Goal: Information Seeking & Learning: Learn about a topic

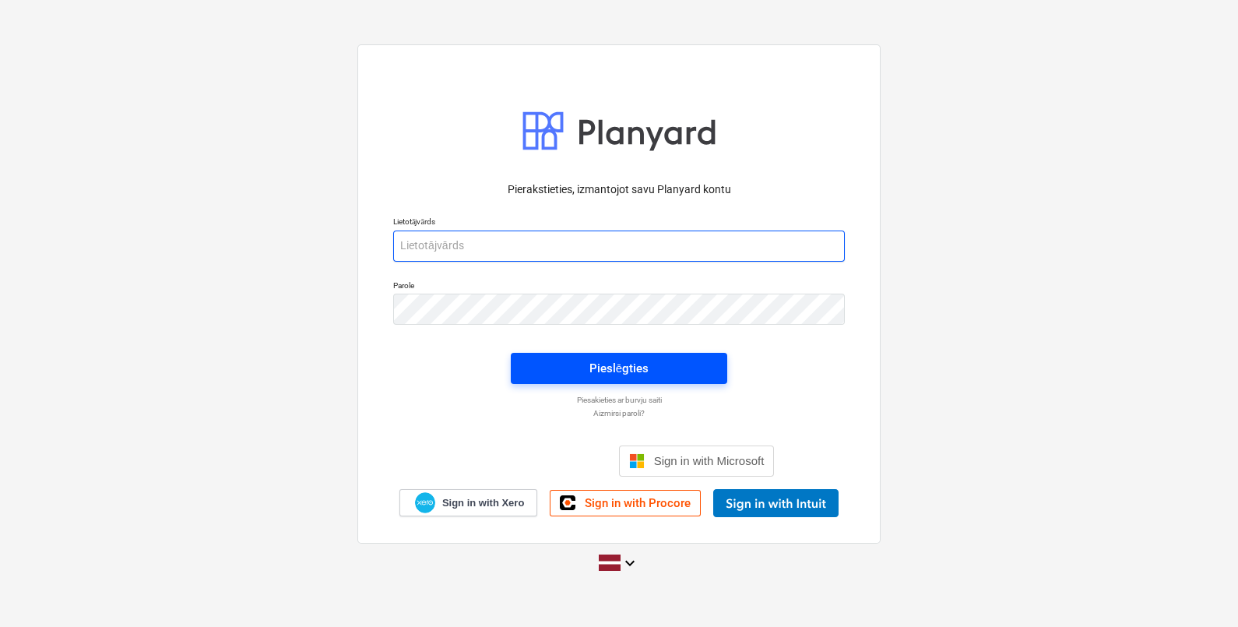
type input "[EMAIL_ADDRESS][DOMAIN_NAME]"
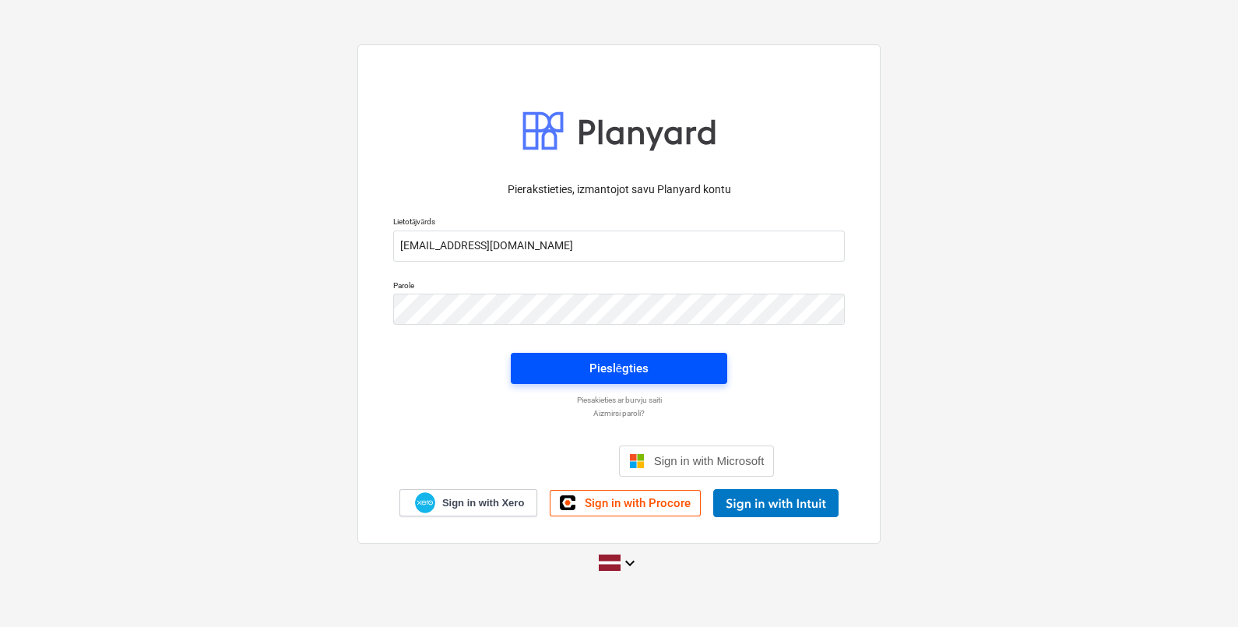
click at [682, 370] on span "Pieslēgties" at bounding box center [619, 368] width 179 height 20
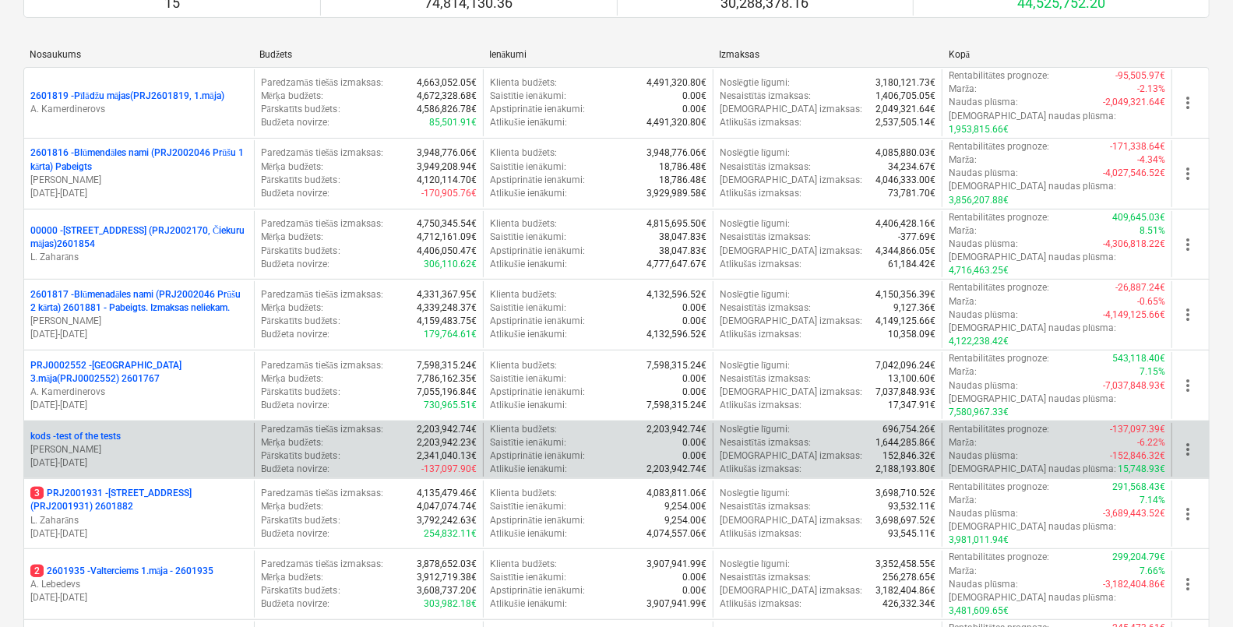
scroll to position [194, 0]
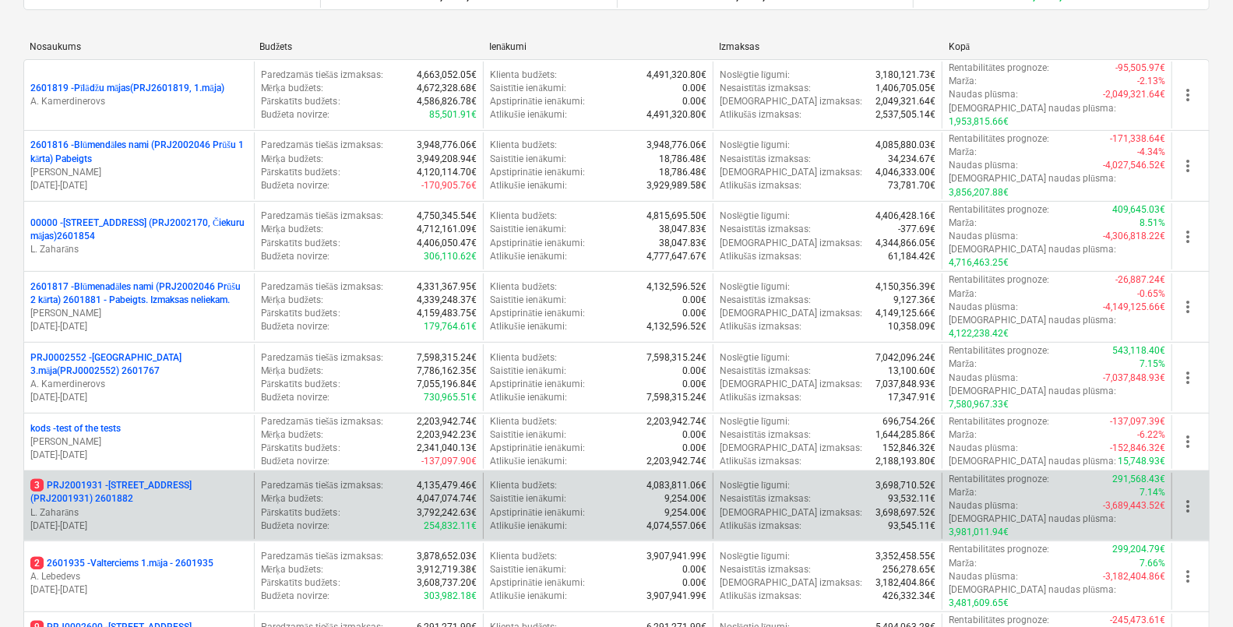
click at [129, 479] on p "3 PRJ2001931 - [STREET_ADDRESS] (PRJ2001931) 2601882" at bounding box center [138, 492] width 217 height 26
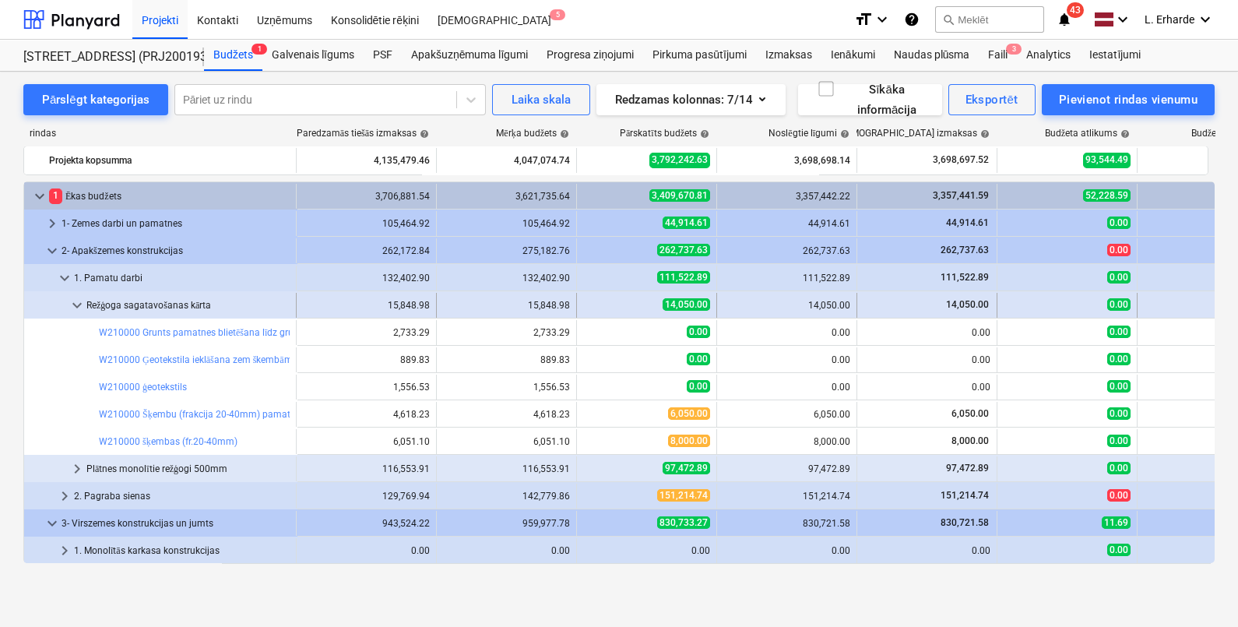
click at [76, 305] on span "keyboard_arrow_down" at bounding box center [77, 305] width 19 height 19
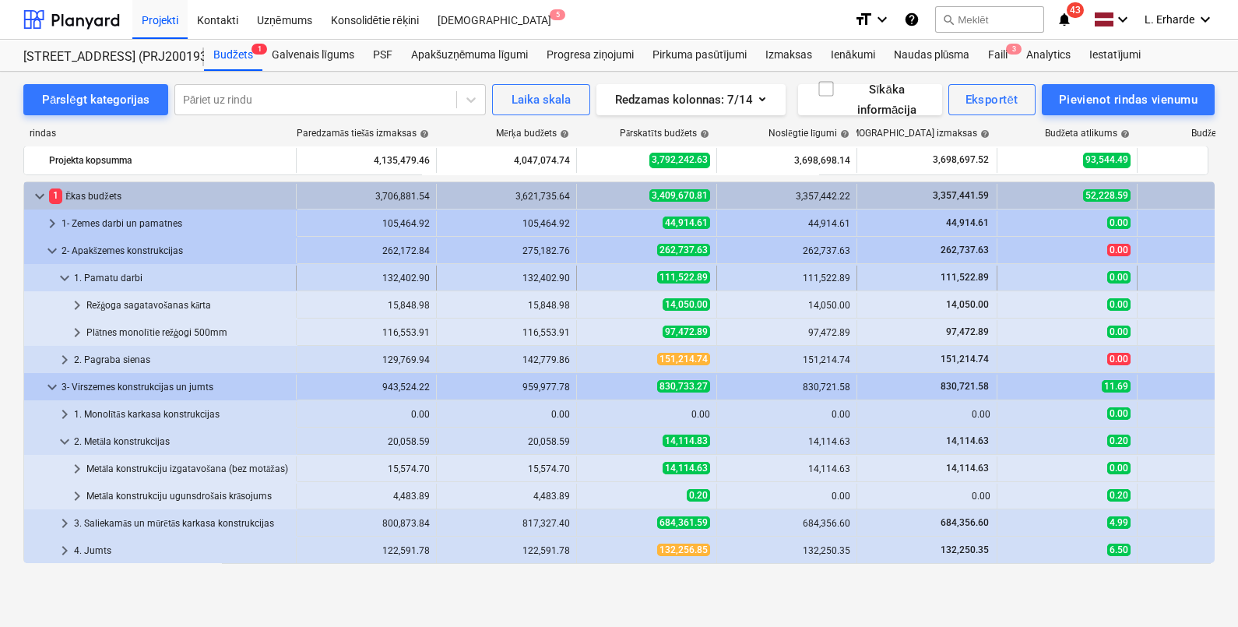
click at [69, 275] on span "keyboard_arrow_down" at bounding box center [64, 278] width 19 height 19
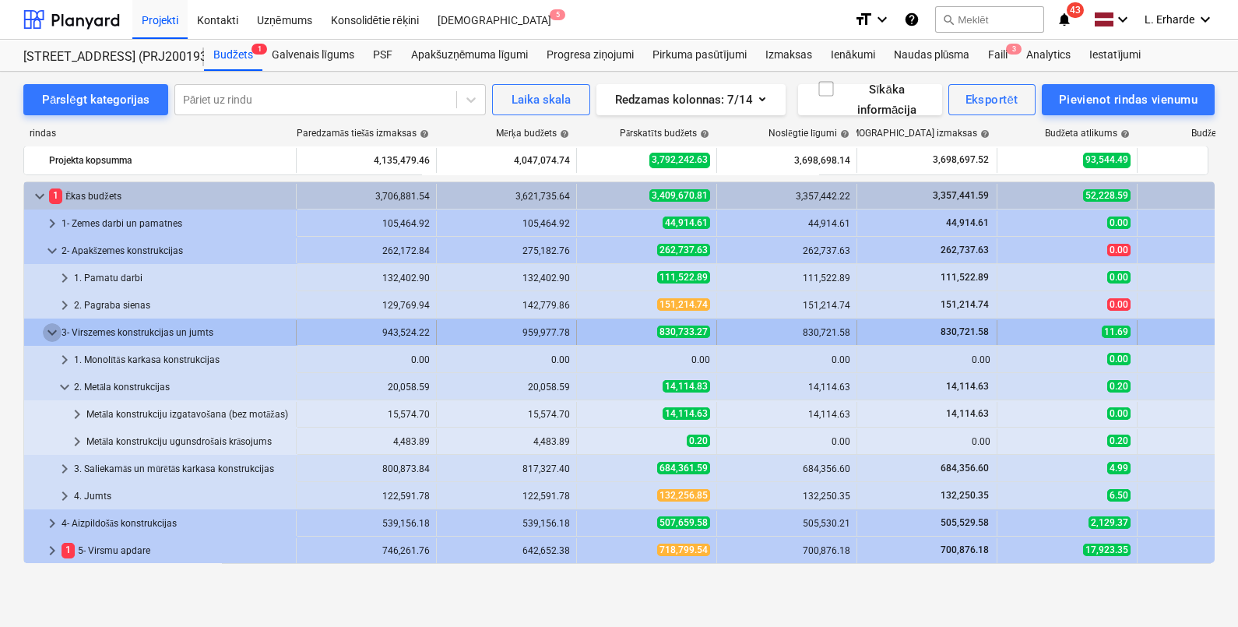
click at [55, 328] on span "keyboard_arrow_down" at bounding box center [52, 332] width 19 height 19
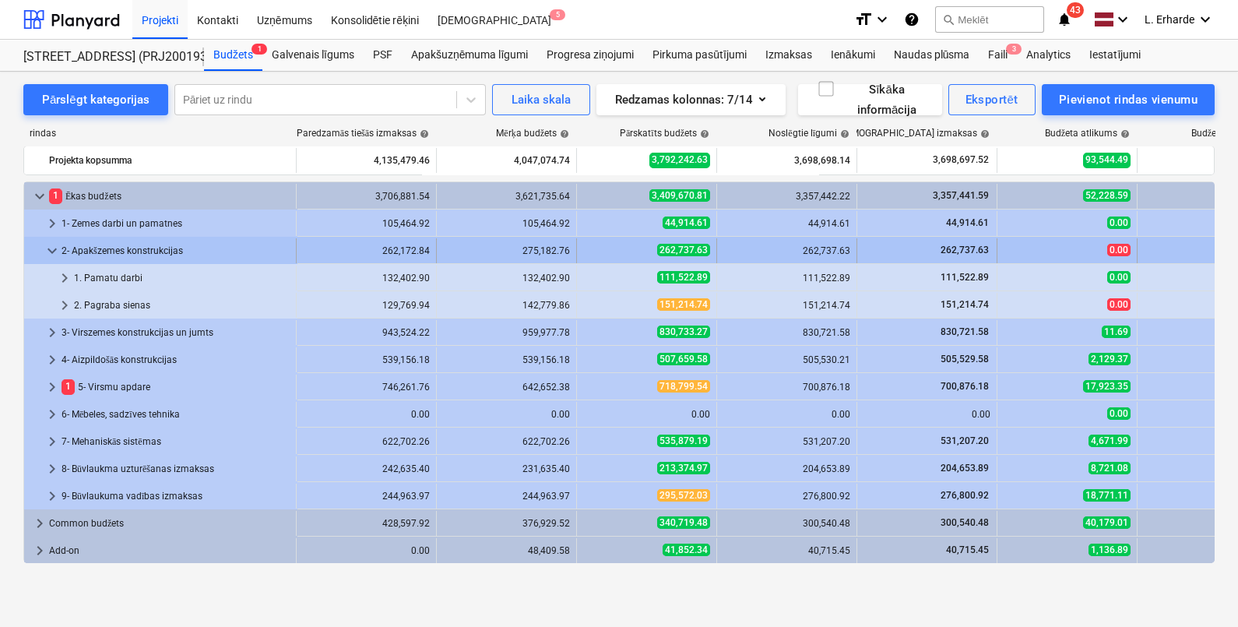
click at [48, 246] on span "keyboard_arrow_down" at bounding box center [52, 250] width 19 height 19
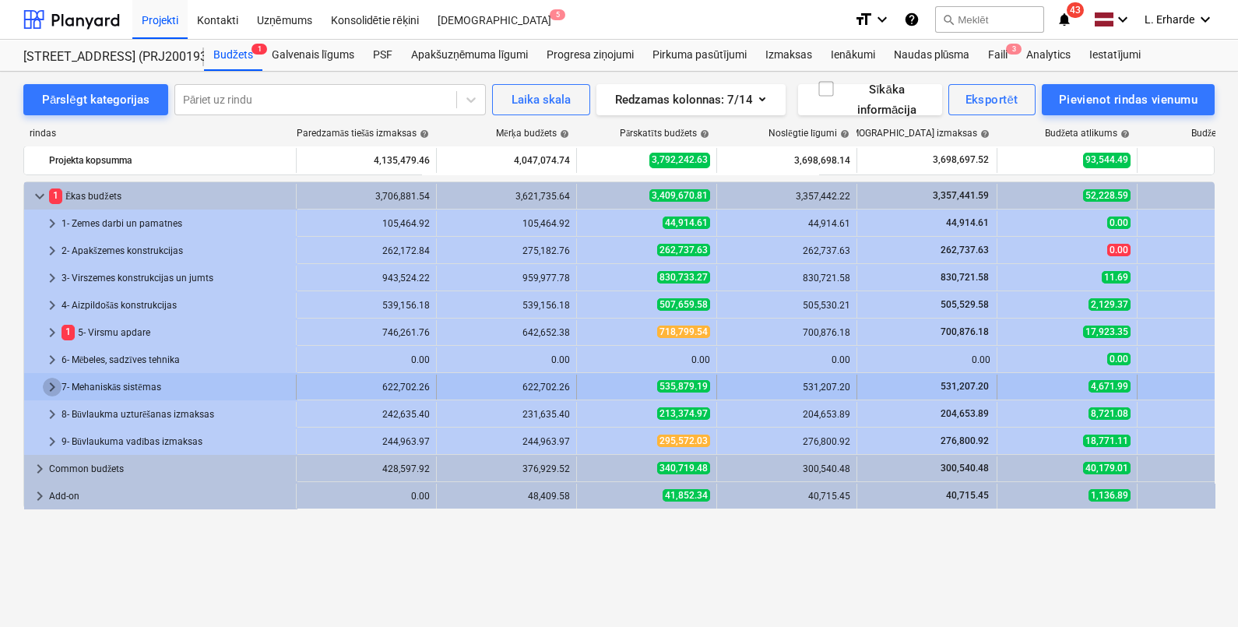
click at [47, 380] on span "keyboard_arrow_right" at bounding box center [52, 387] width 19 height 19
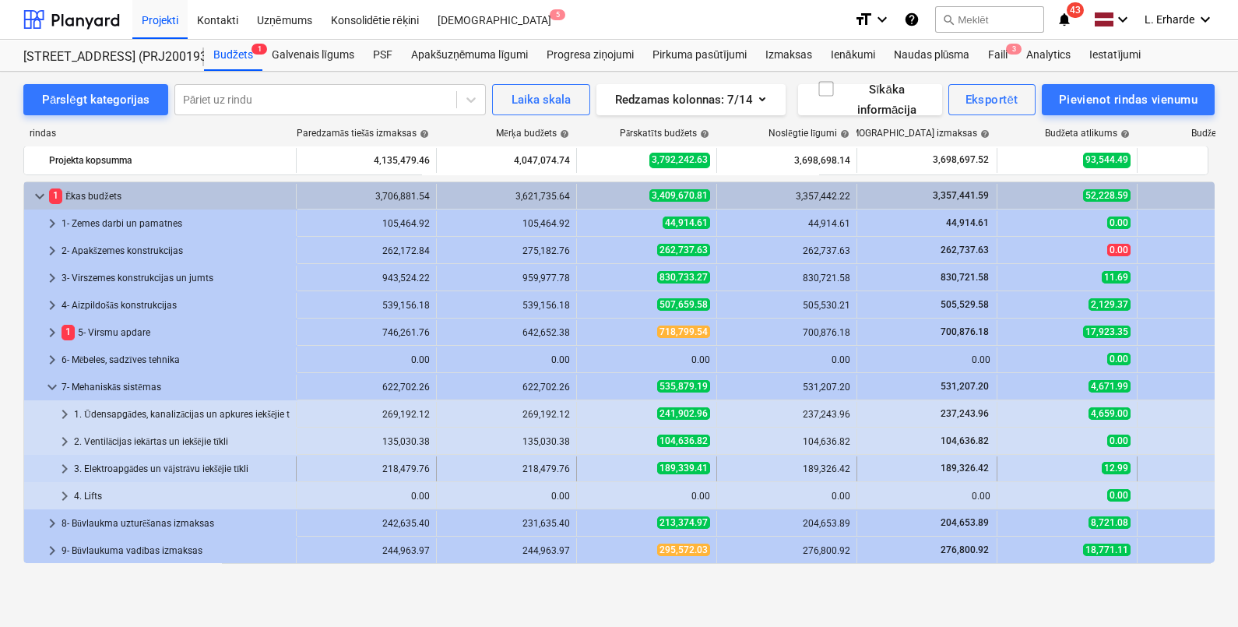
click at [63, 469] on span "keyboard_arrow_right" at bounding box center [64, 469] width 19 height 19
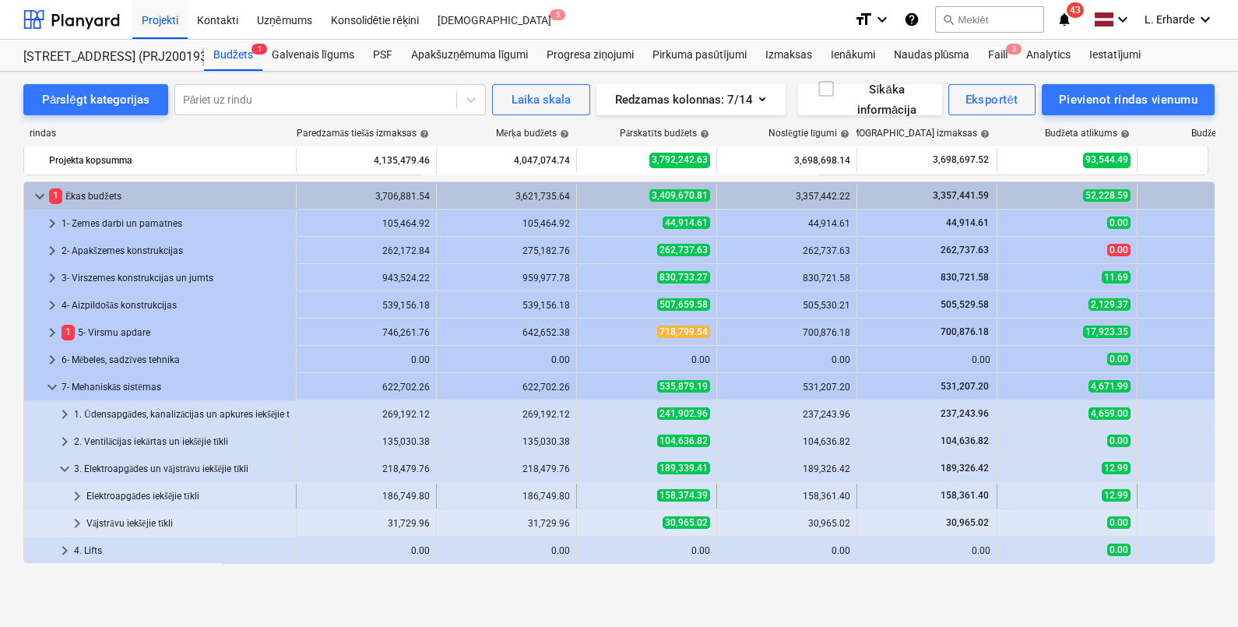
click at [207, 491] on div "Elektroapgādes iekšējie tīkli" at bounding box center [187, 496] width 203 height 25
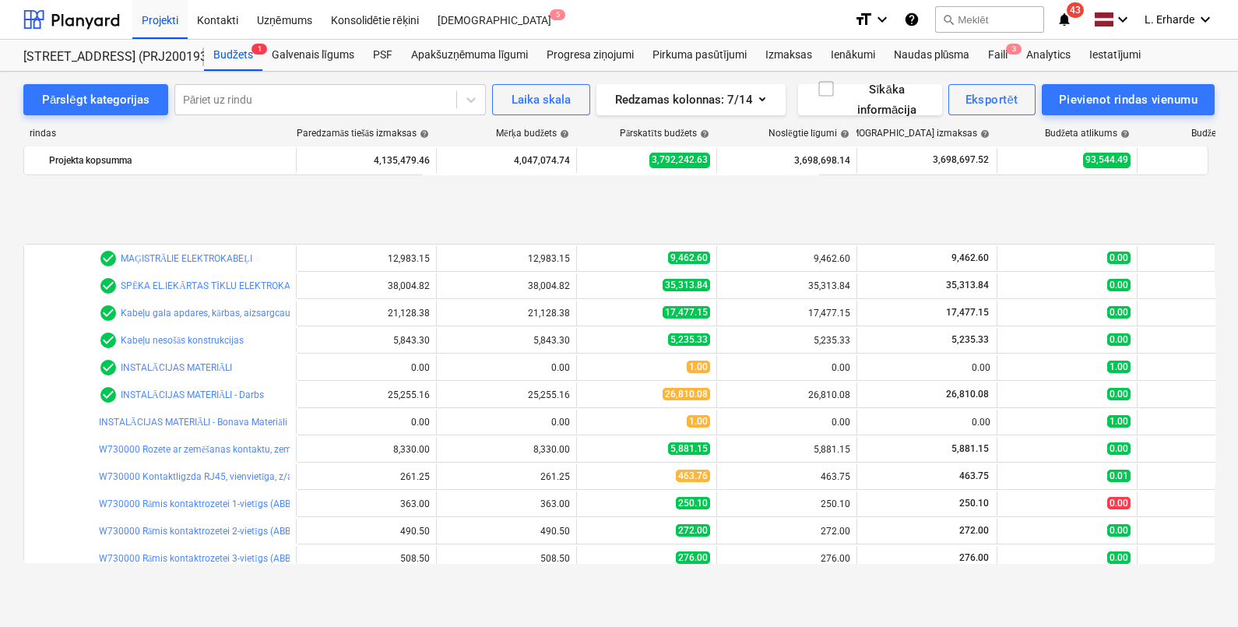
scroll to position [389, 0]
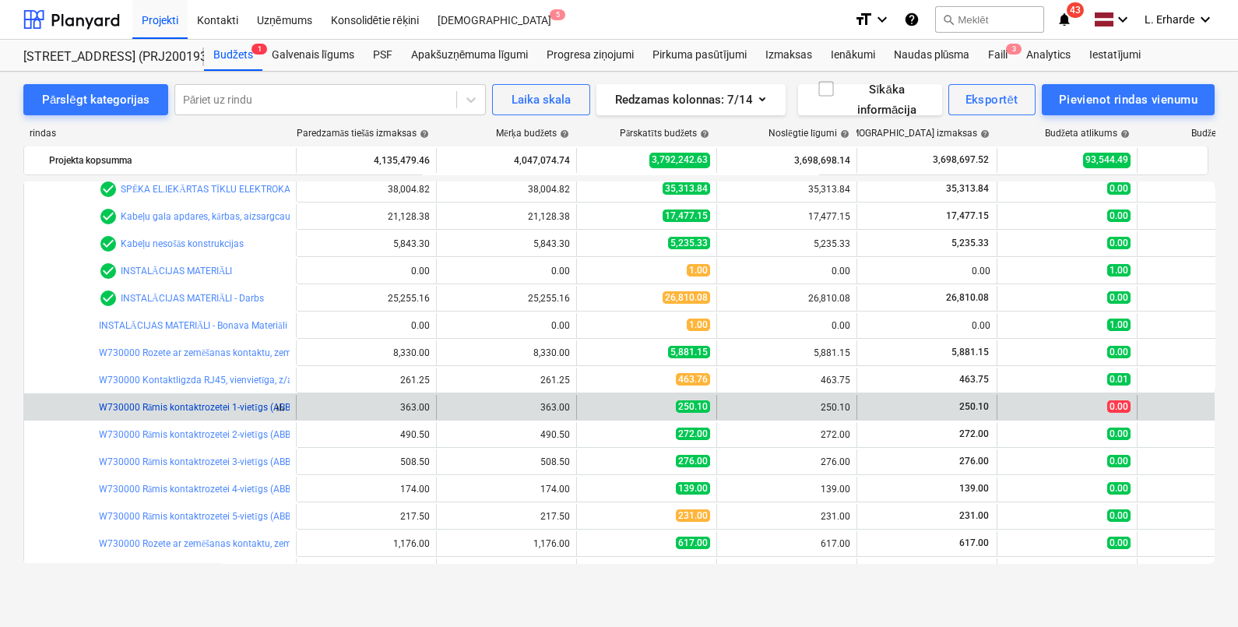
click at [175, 407] on link "W730000 Rāmis kontaktrozetei 1-vietīgs (ABB Basic 55), ," at bounding box center [218, 407] width 238 height 11
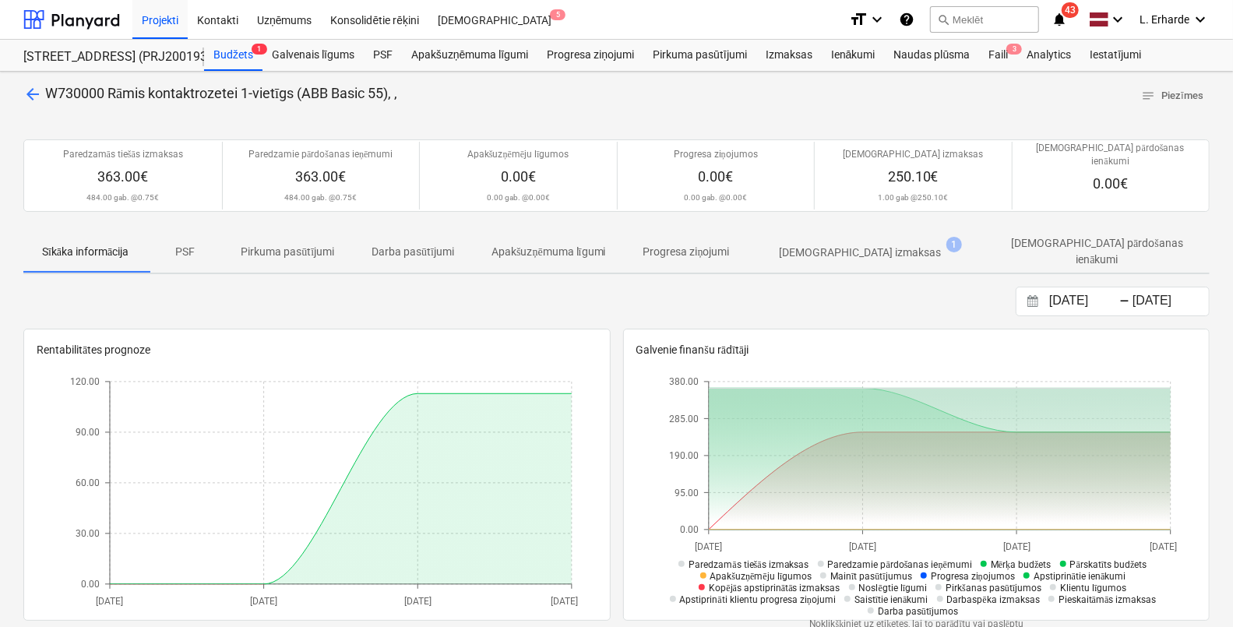
click at [39, 94] on span "arrow_back" at bounding box center [32, 94] width 19 height 19
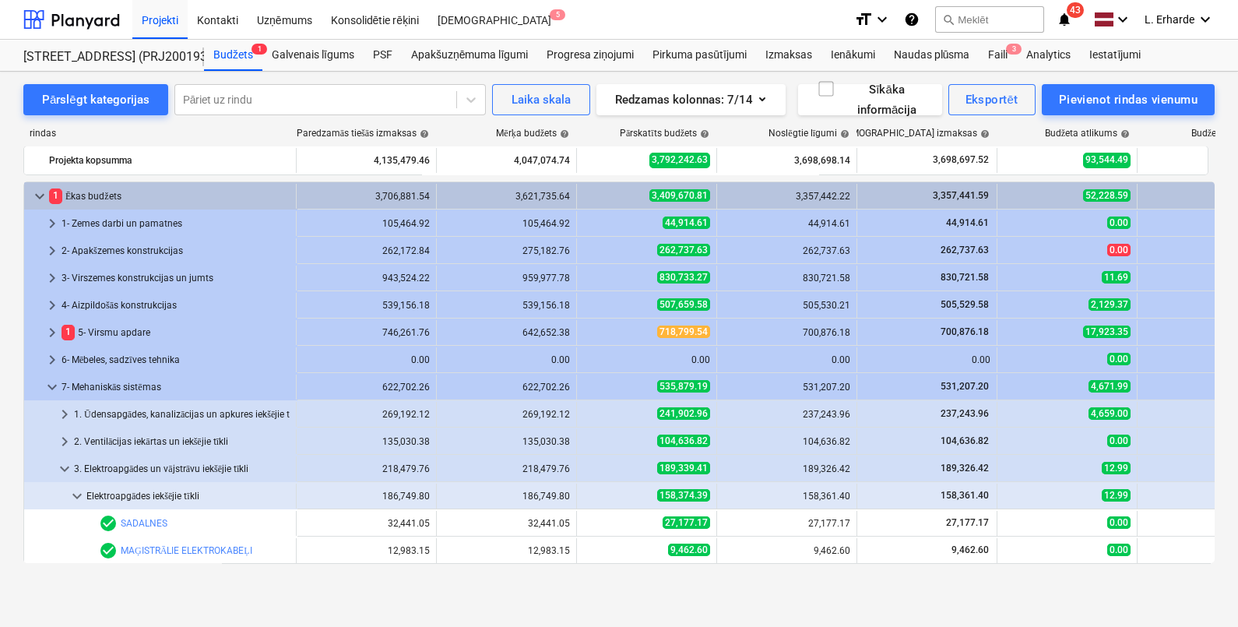
scroll to position [389, 0]
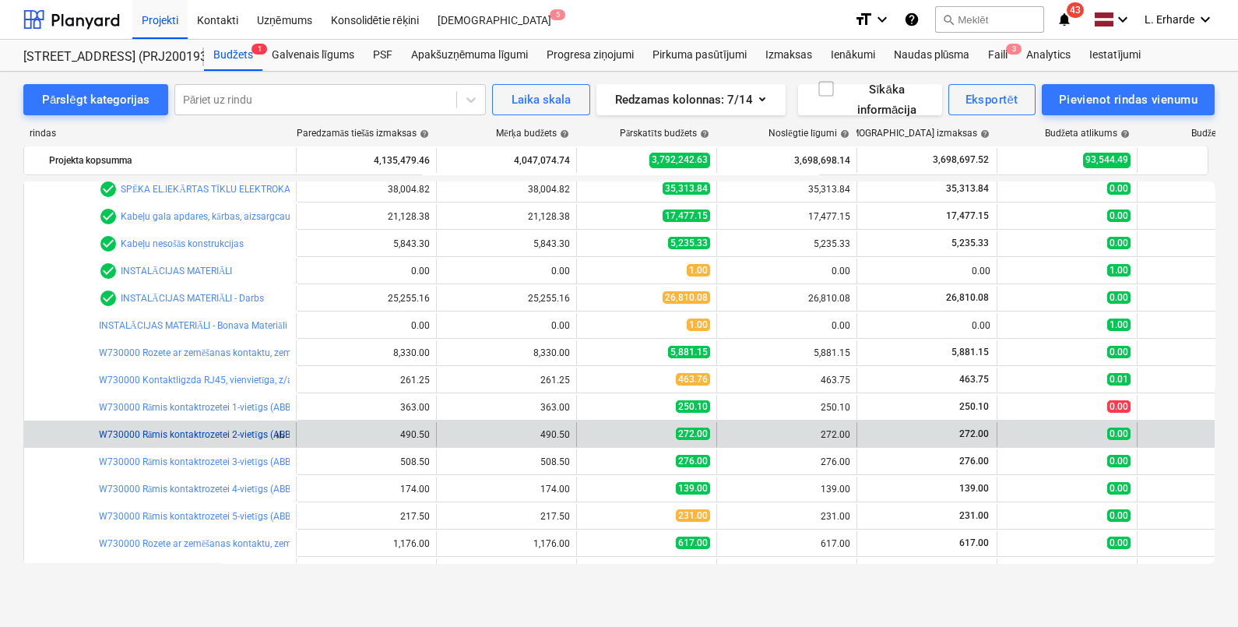
click at [192, 432] on link "W730000 Rāmis kontaktrozetei 2-vietīgs (ABB Basic 55), ," at bounding box center [218, 434] width 238 height 11
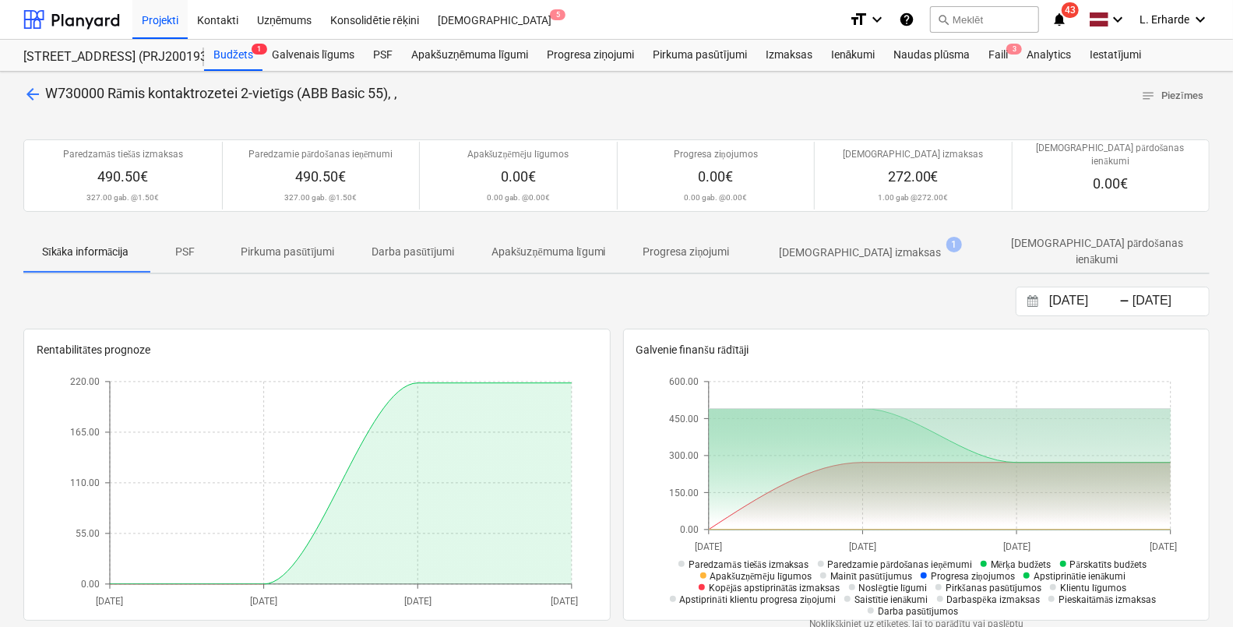
click at [37, 93] on span "arrow_back" at bounding box center [32, 94] width 19 height 19
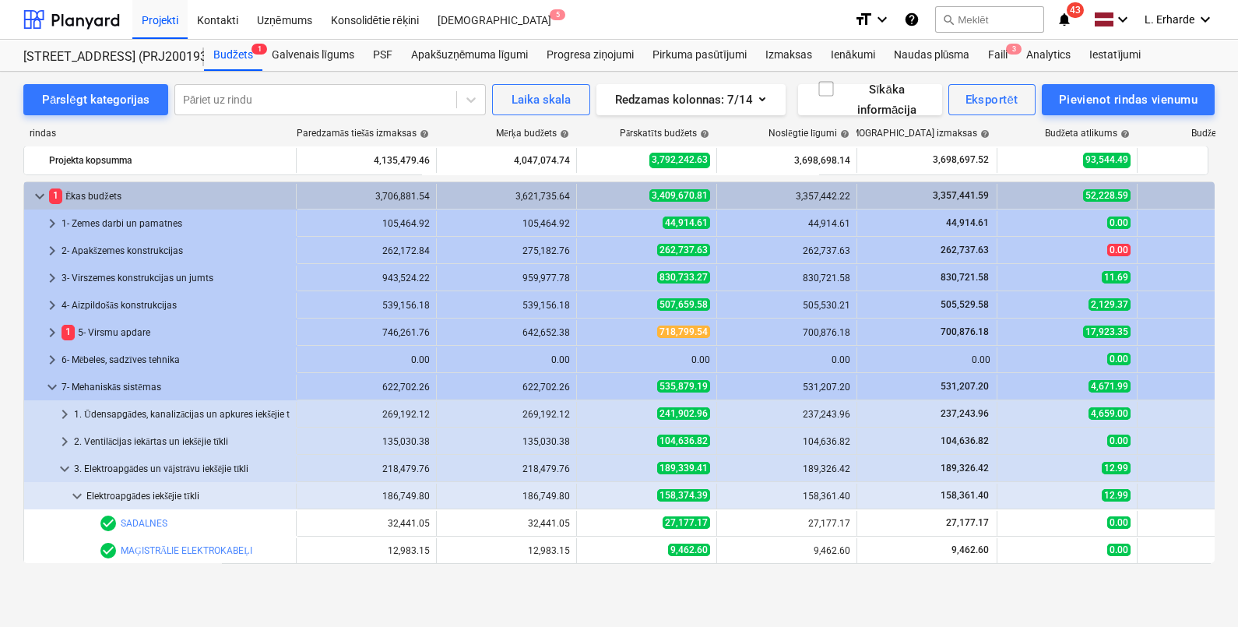
scroll to position [389, 0]
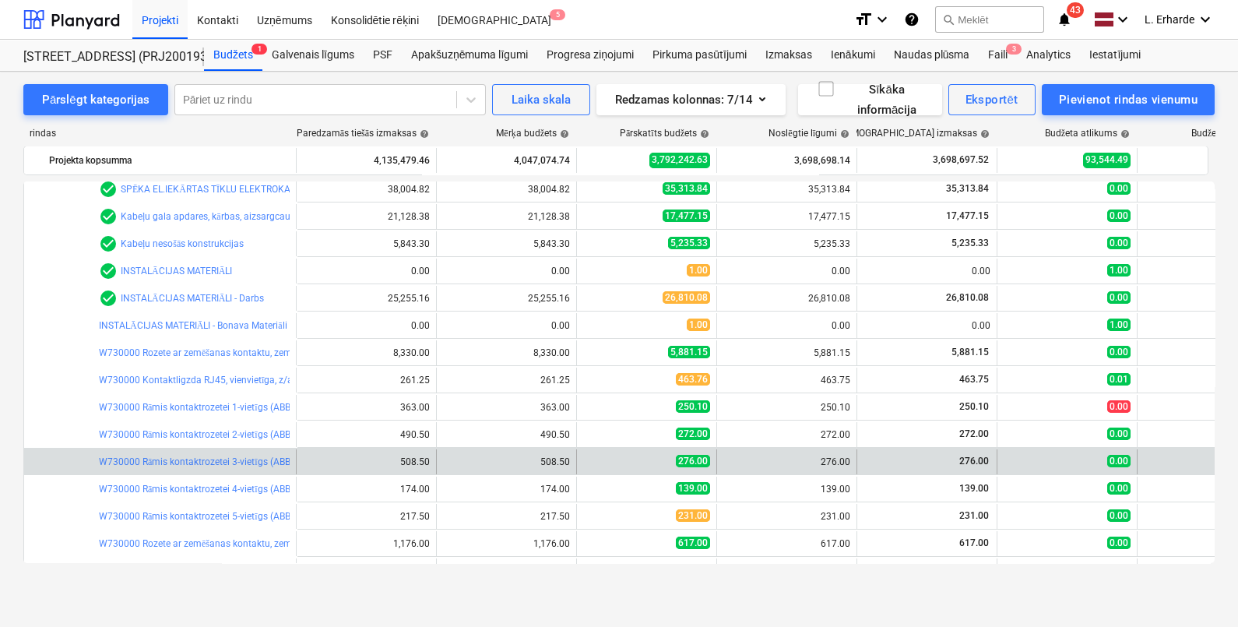
click at [232, 467] on div "bar_chart W730000 Rāmis kontaktrozetei 3-vietīgs (ABB Basic 55), ," at bounding box center [194, 461] width 191 height 25
click at [232, 460] on link "W730000 Rāmis kontaktrozetei 3-vietīgs (ABB Basic 55), ," at bounding box center [218, 461] width 238 height 11
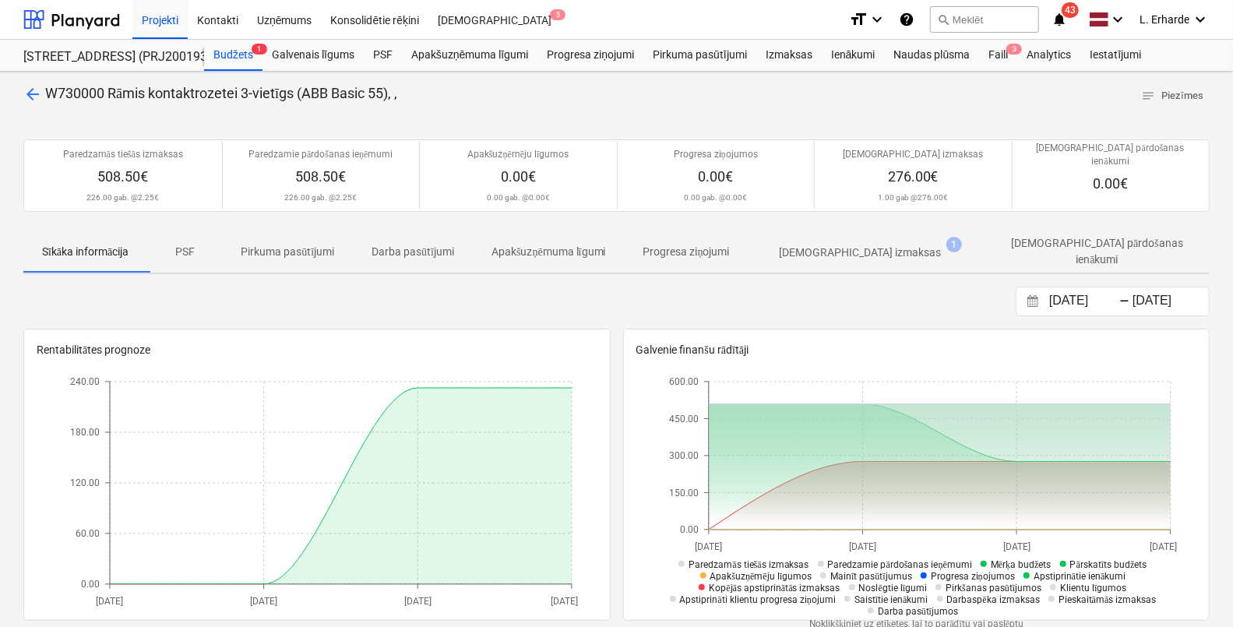
click at [40, 93] on span "arrow_back" at bounding box center [32, 94] width 19 height 19
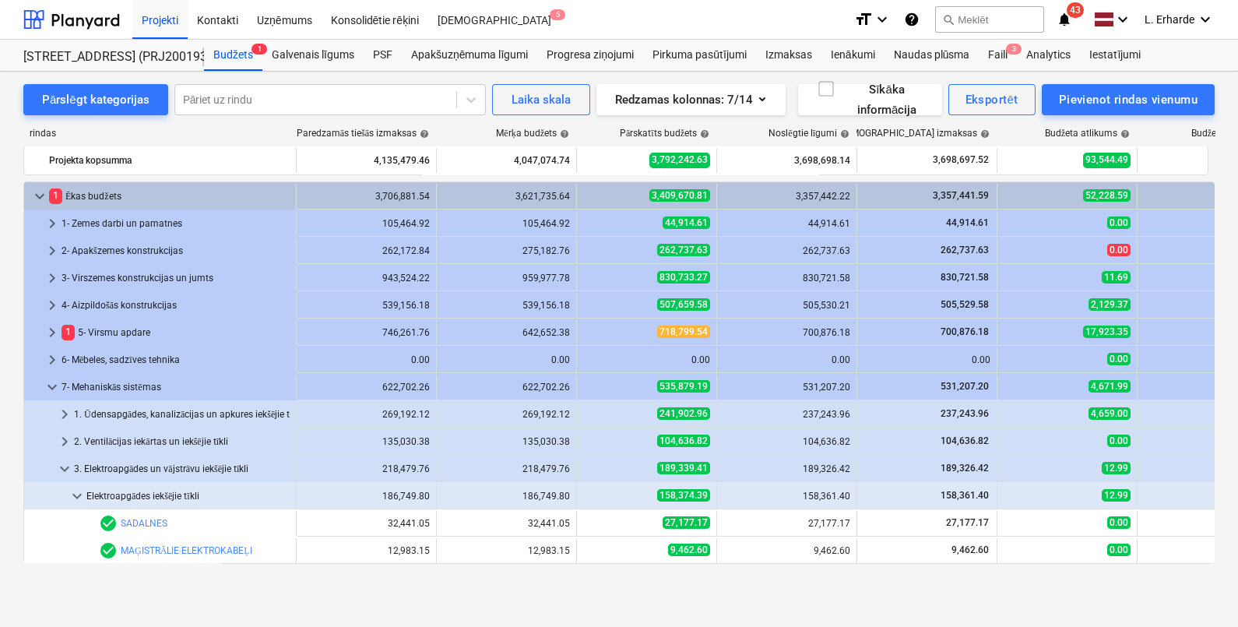
scroll to position [389, 0]
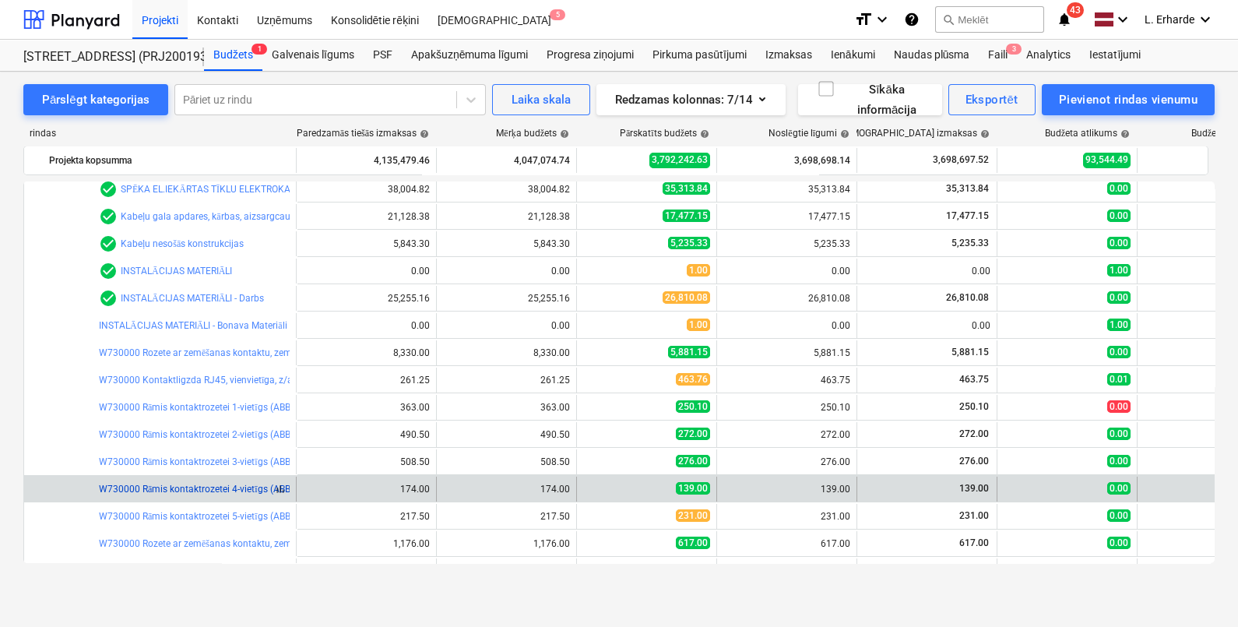
click at [241, 488] on link "W730000 Rāmis kontaktrozetei 4-vietīgs (ABB Basic 55), ," at bounding box center [218, 489] width 238 height 11
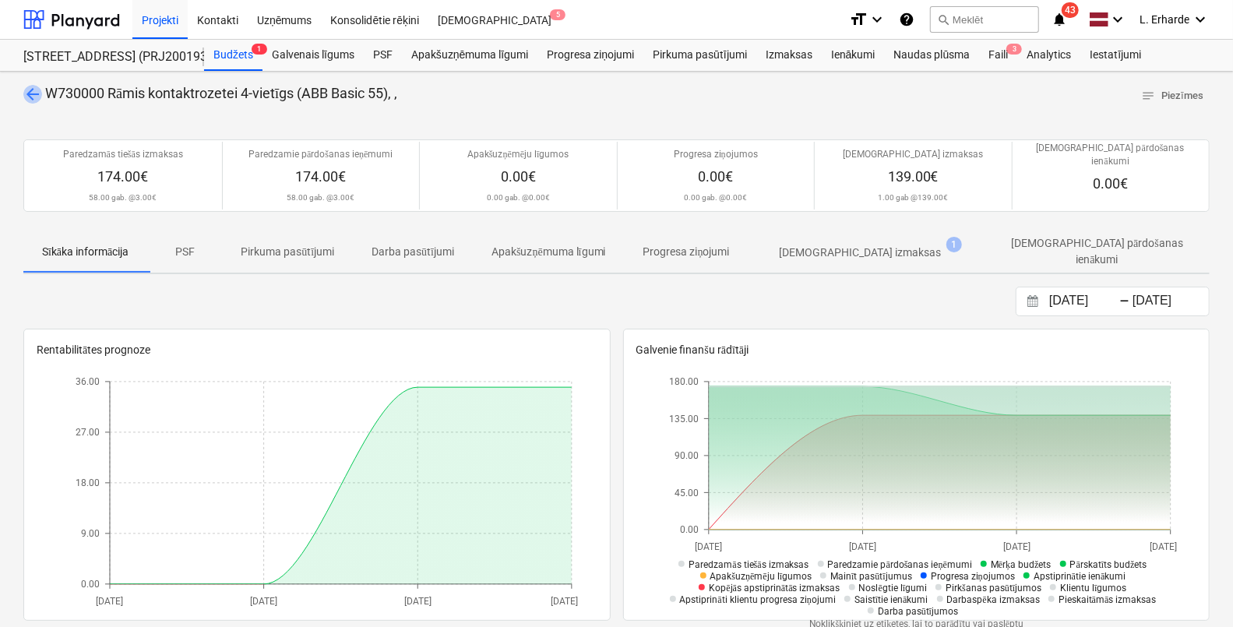
click at [30, 93] on span "arrow_back" at bounding box center [32, 94] width 19 height 19
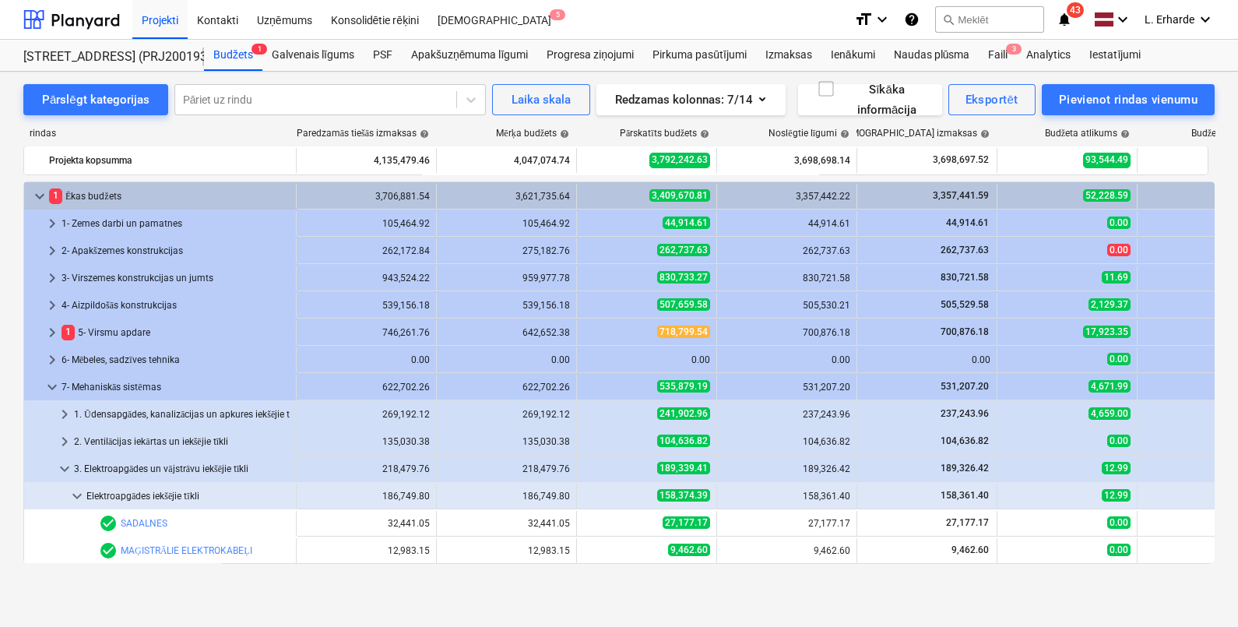
scroll to position [389, 0]
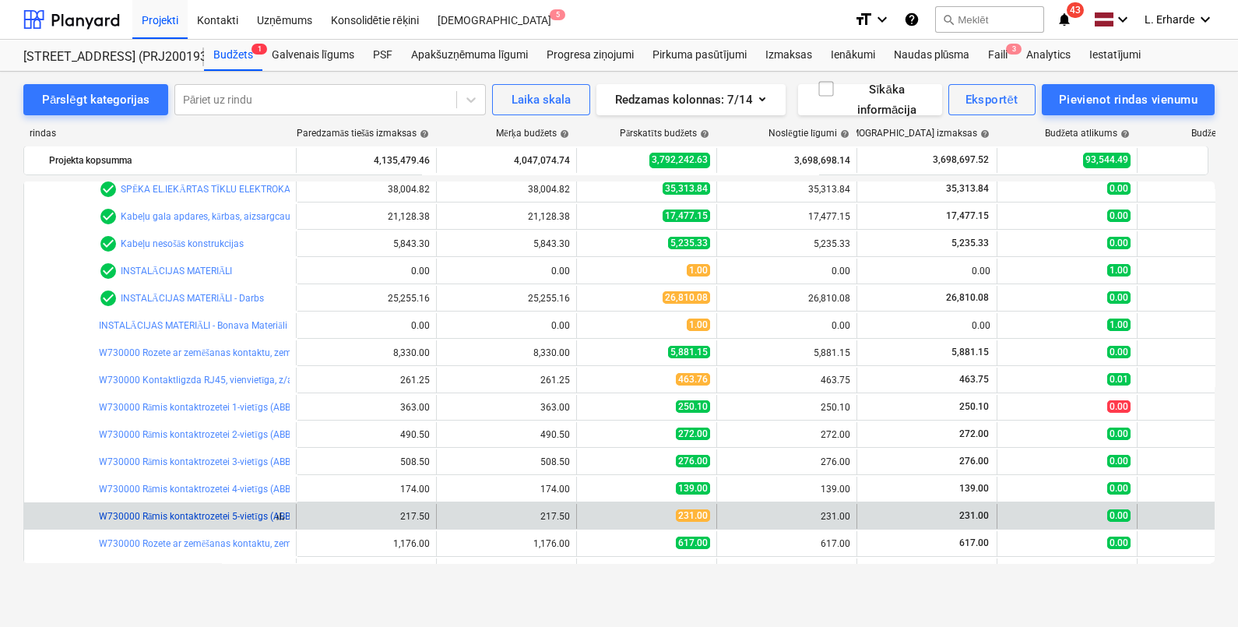
click at [199, 515] on link "W730000 Rāmis kontaktrozetei 5-vietīgs (ABB Basic 55), ," at bounding box center [218, 516] width 238 height 11
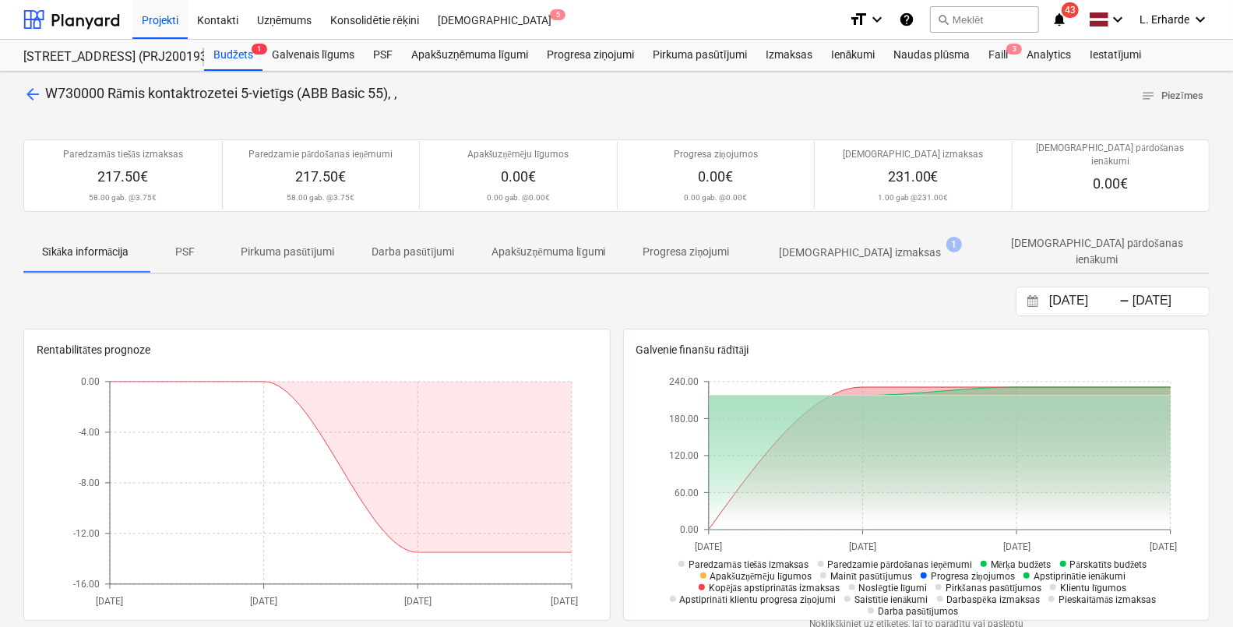
click at [36, 93] on span "arrow_back" at bounding box center [32, 94] width 19 height 19
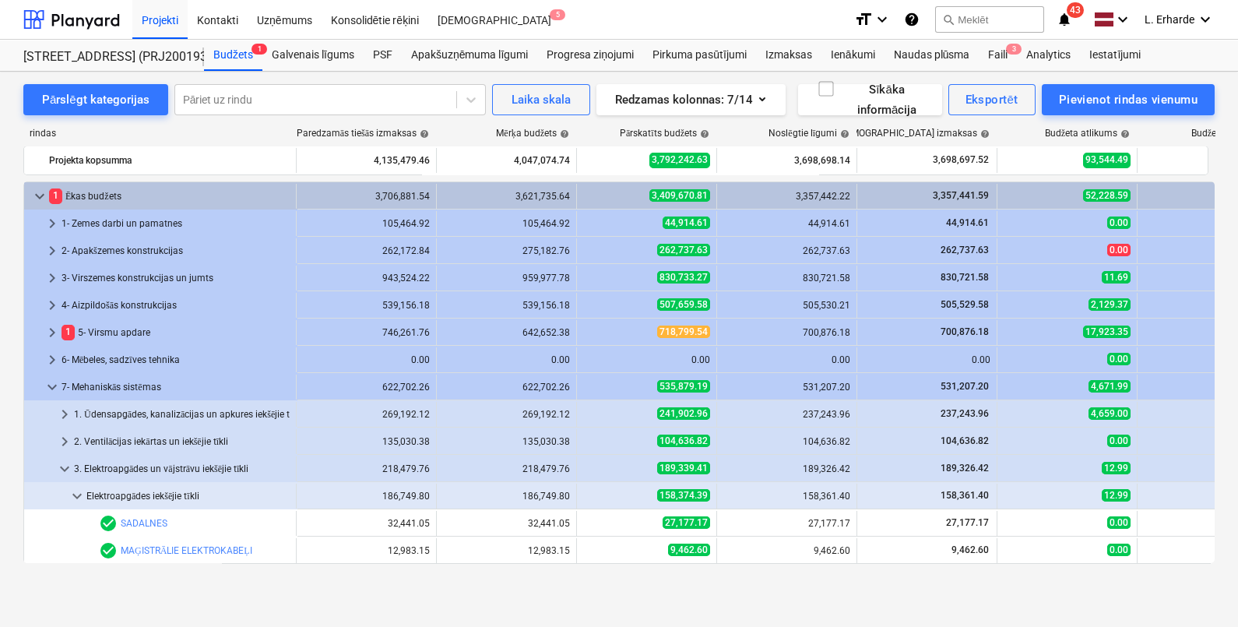
scroll to position [389, 0]
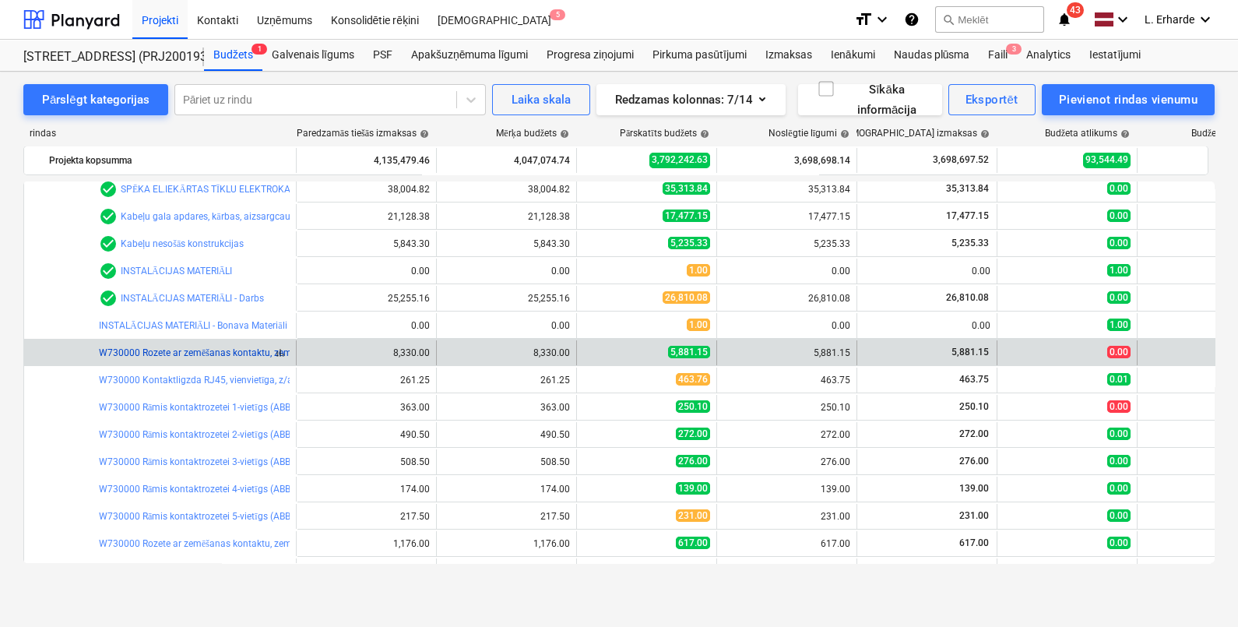
click at [191, 347] on link "W730000 Rozete ar zemēšanas kontaktu, zem apmetuma, komplektā - rozešu mehānism…" at bounding box center [355, 352] width 513 height 11
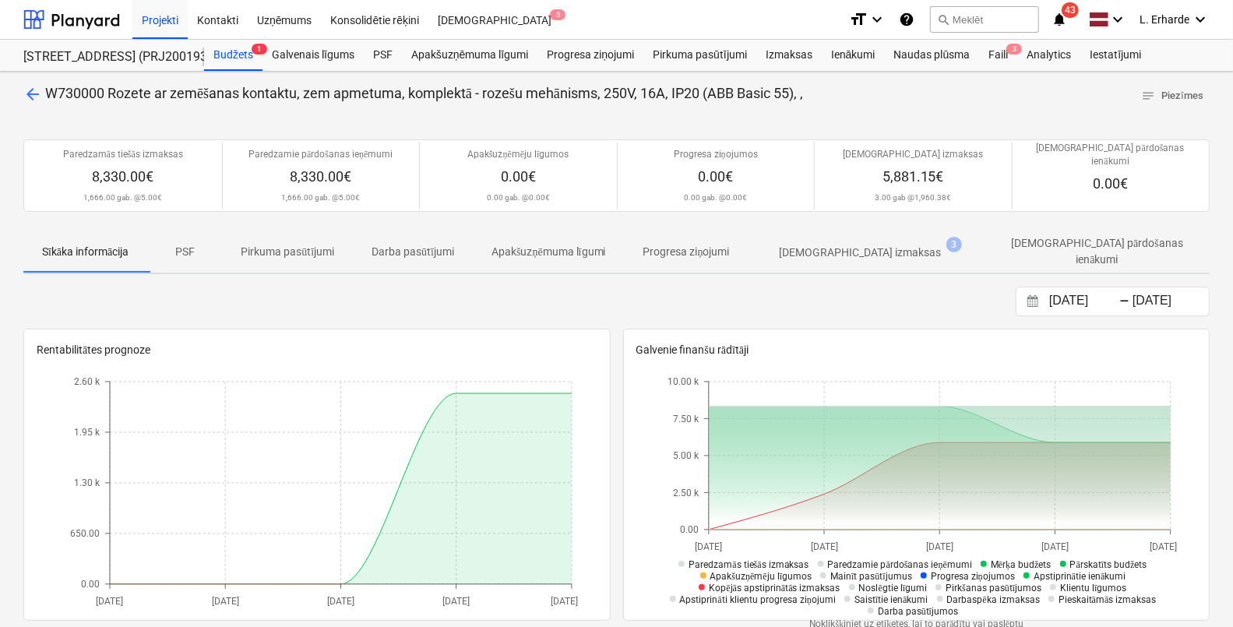
click at [26, 89] on span "arrow_back" at bounding box center [32, 94] width 19 height 19
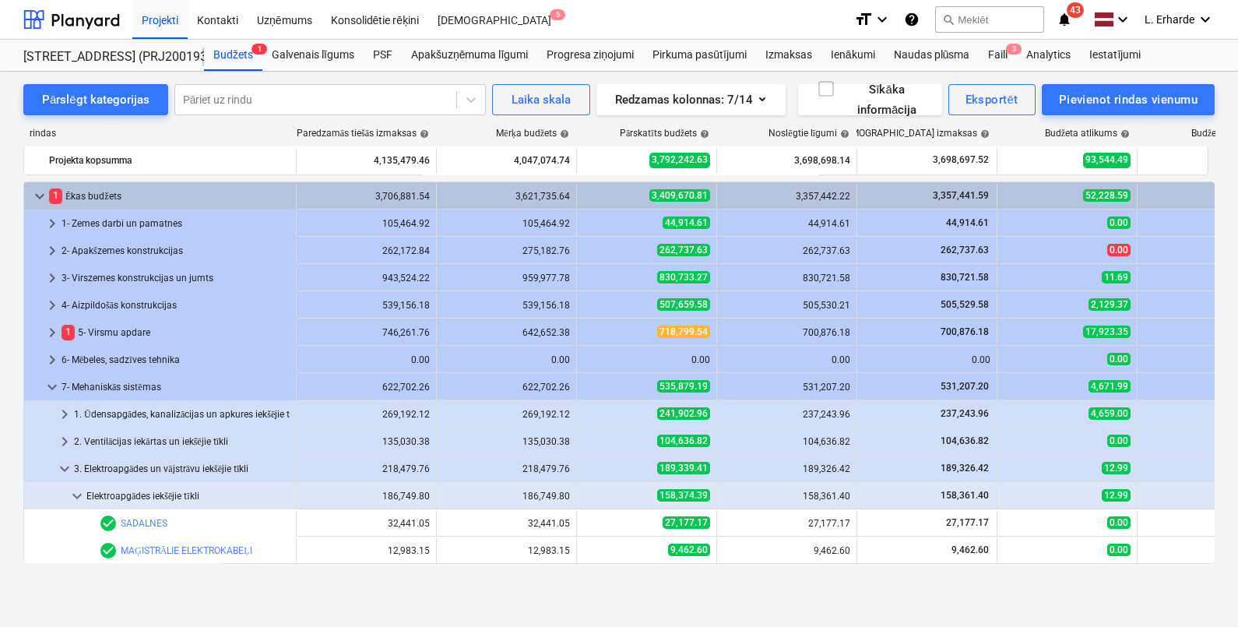
scroll to position [389, 0]
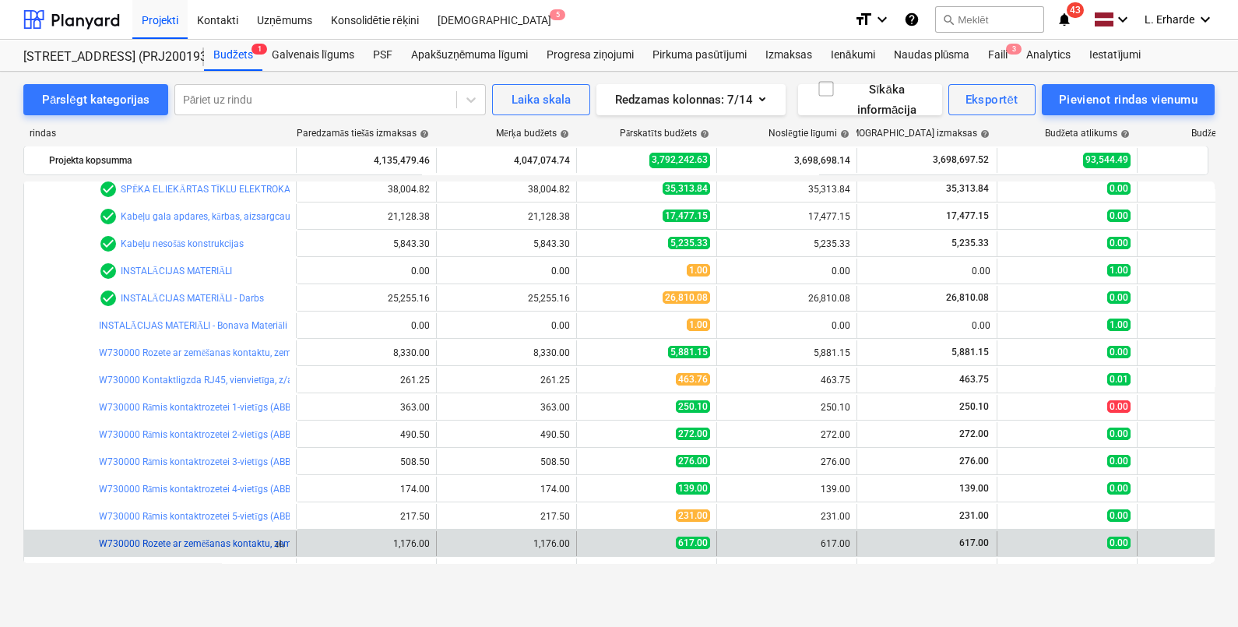
click at [218, 545] on link "W730000 Rozete ar zemēšanas kontaktu, zem apmetuma, komplektā - rozešu mehānism…" at bounding box center [355, 543] width 513 height 11
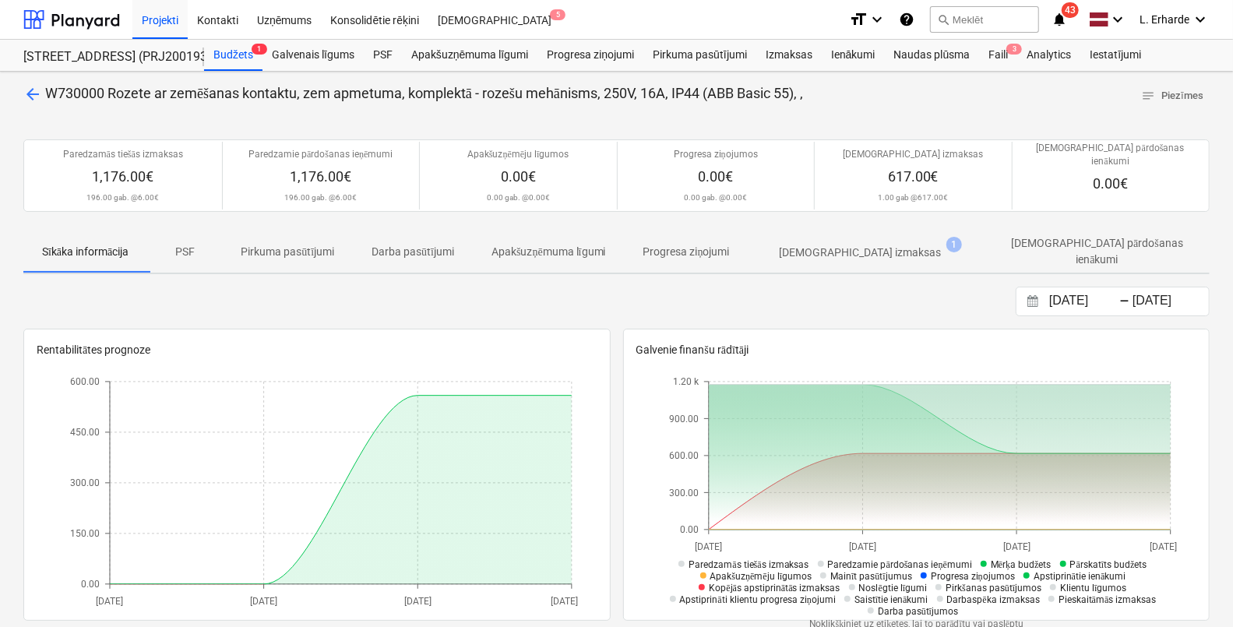
click at [35, 90] on span "arrow_back" at bounding box center [32, 94] width 19 height 19
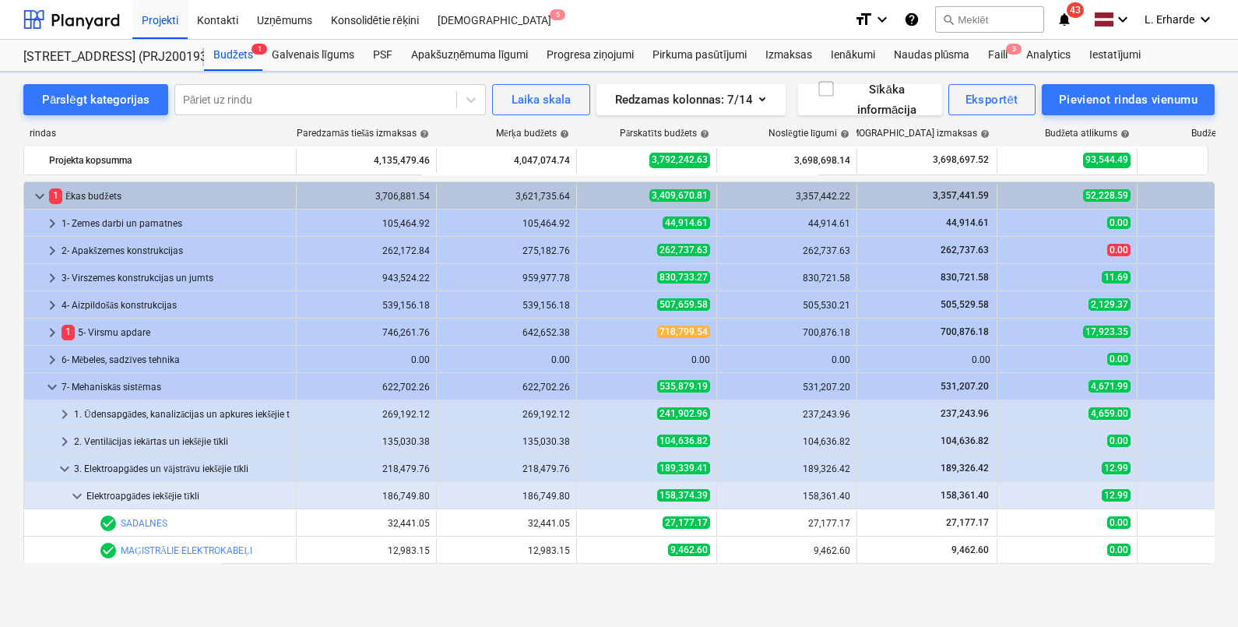
scroll to position [389, 0]
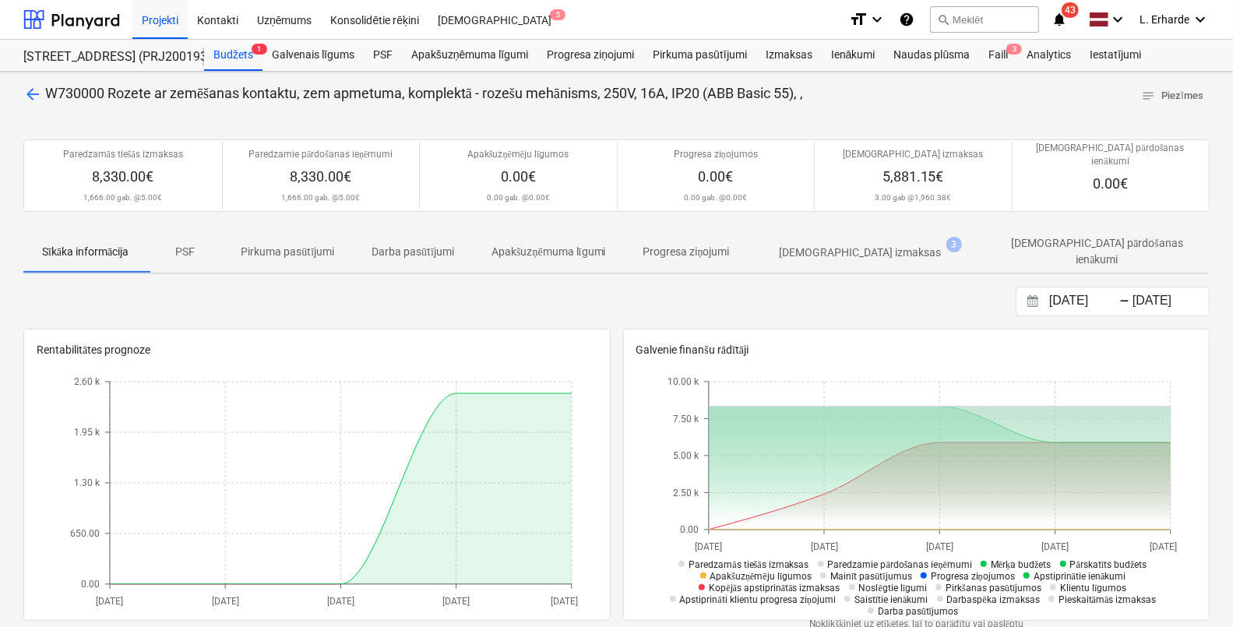
click at [33, 95] on span "arrow_back" at bounding box center [32, 94] width 19 height 19
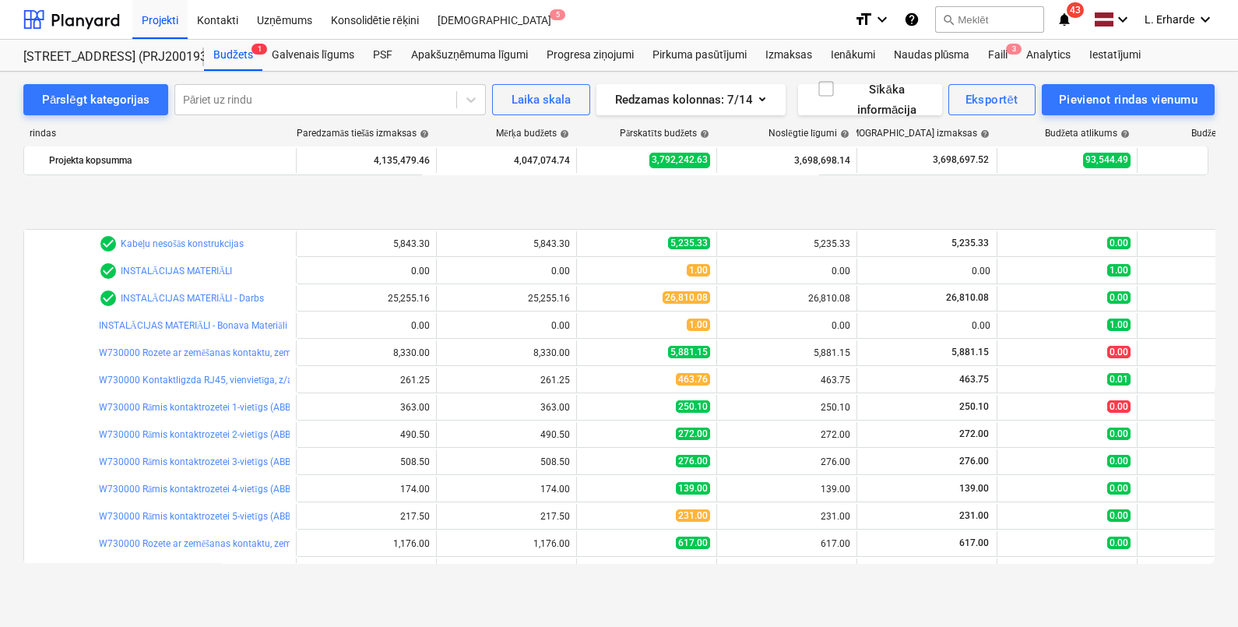
scroll to position [584, 0]
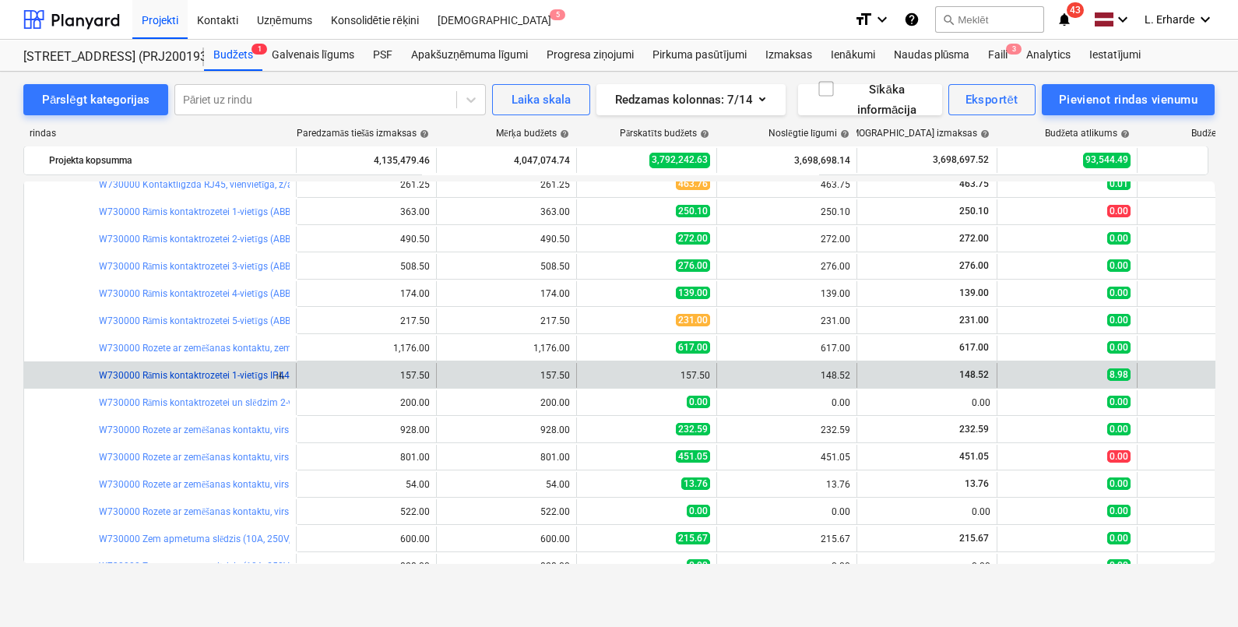
click at [169, 370] on link "W730000 Rāmis kontaktrozetei 1-vietīgs IP44 (ABB Basic 55), ," at bounding box center [229, 375] width 260 height 11
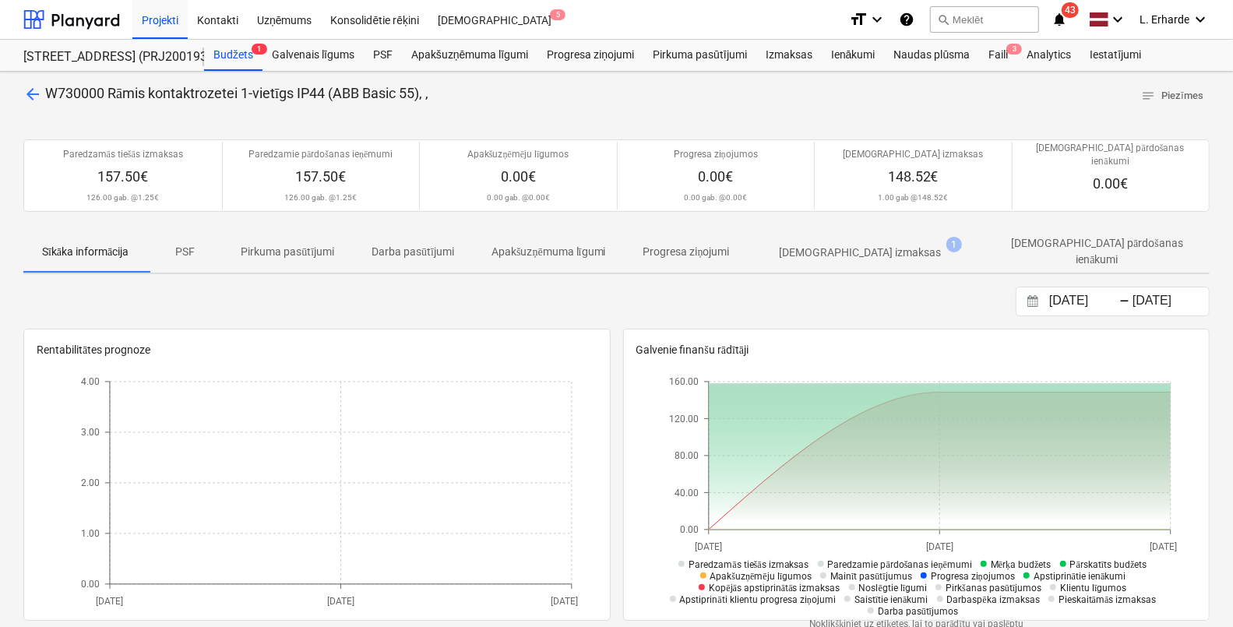
click at [26, 90] on span "arrow_back" at bounding box center [32, 94] width 19 height 19
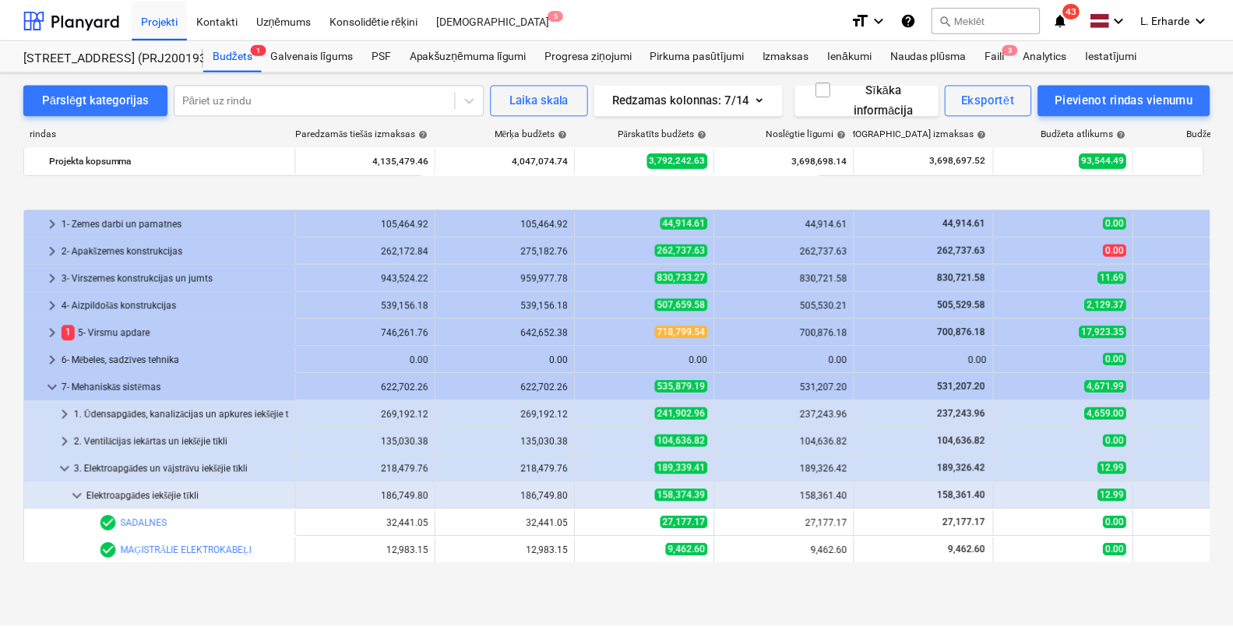
scroll to position [584, 0]
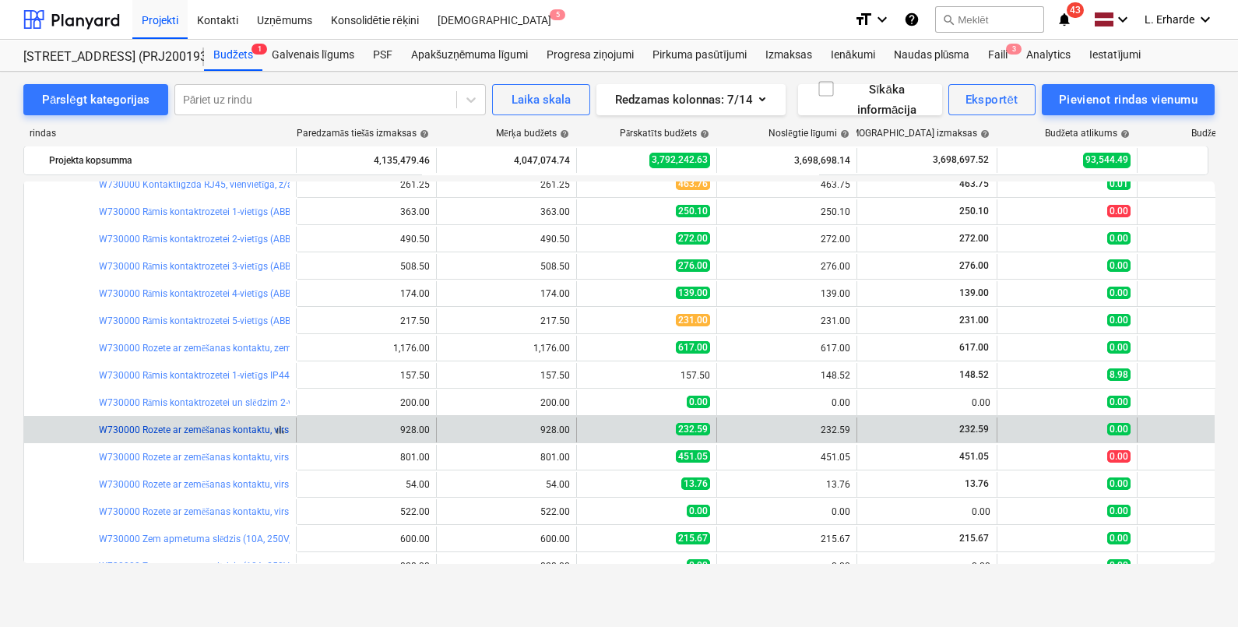
click at [146, 433] on link "W730000 Rozete ar zemēšanas kontaktu, virs apmetuma, komplektā - kārba un rozeš…" at bounding box center [370, 429] width 543 height 11
